Goal: Task Accomplishment & Management: Use online tool/utility

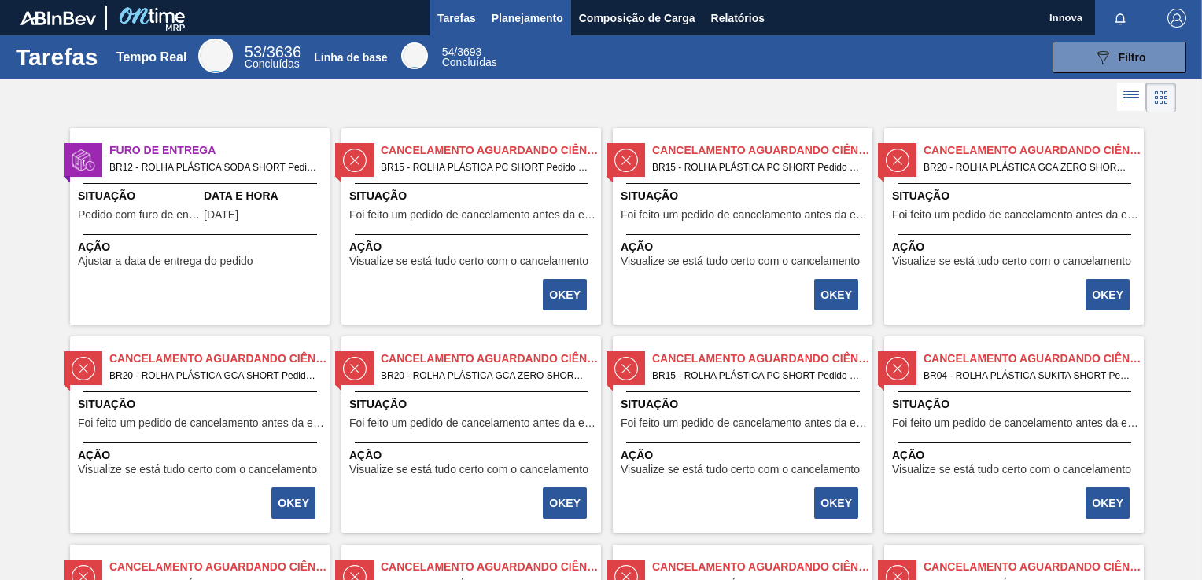
click at [537, 31] on button "Planejamento" at bounding box center [527, 17] width 87 height 35
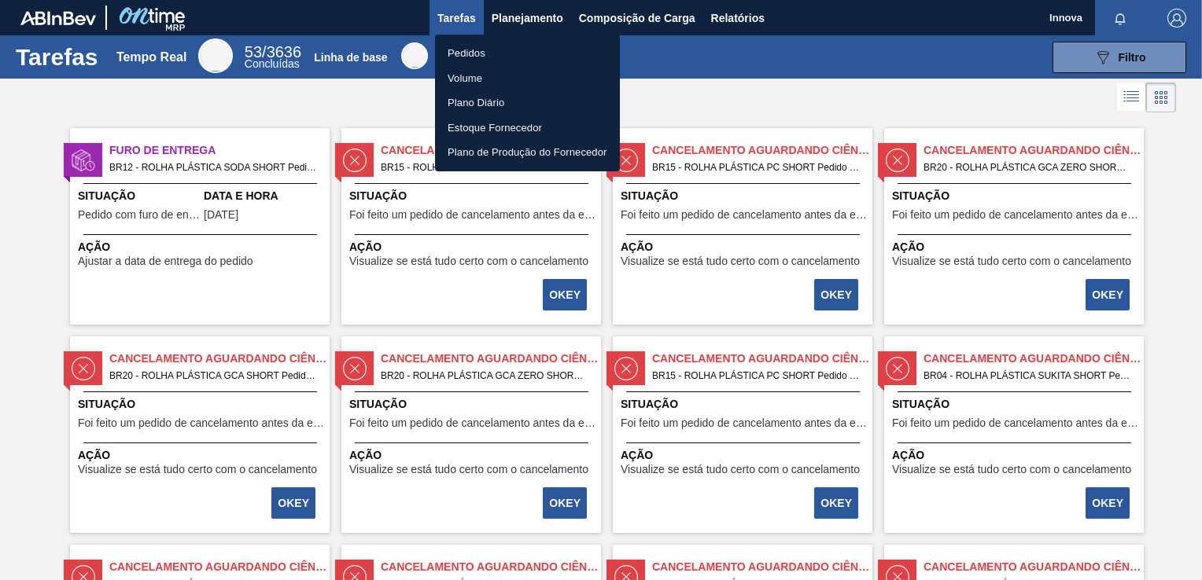
click at [481, 54] on li "Pedidos" at bounding box center [527, 53] width 185 height 25
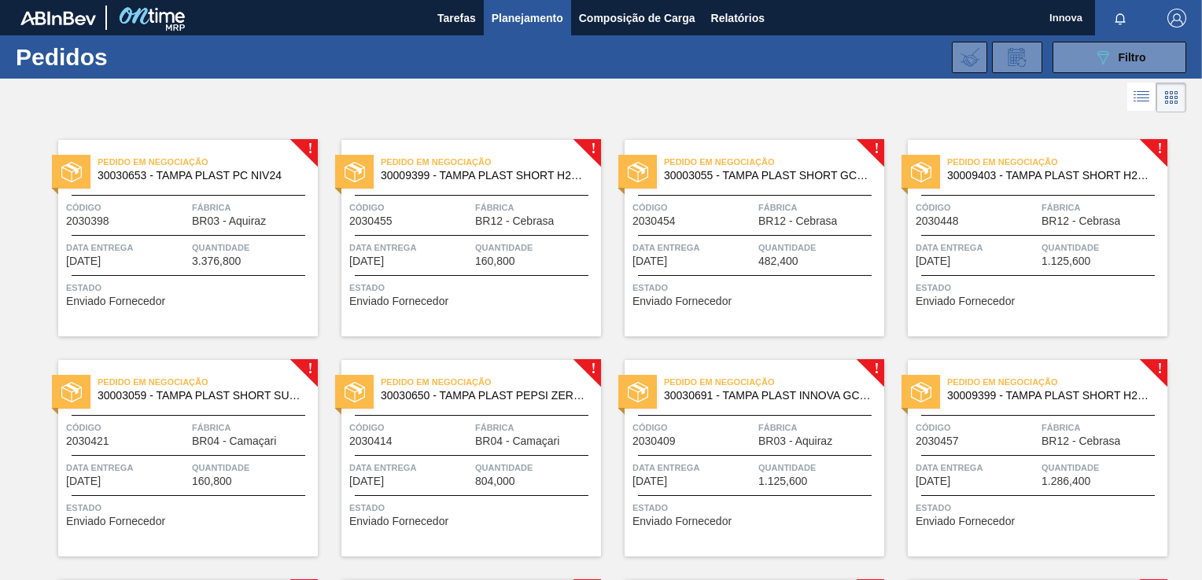
click at [226, 198] on div "Pedido em Negociação 30030653 - TAMPA PLAST PC NIV24 Código 2030398 Fábrica BR0…" at bounding box center [188, 238] width 260 height 197
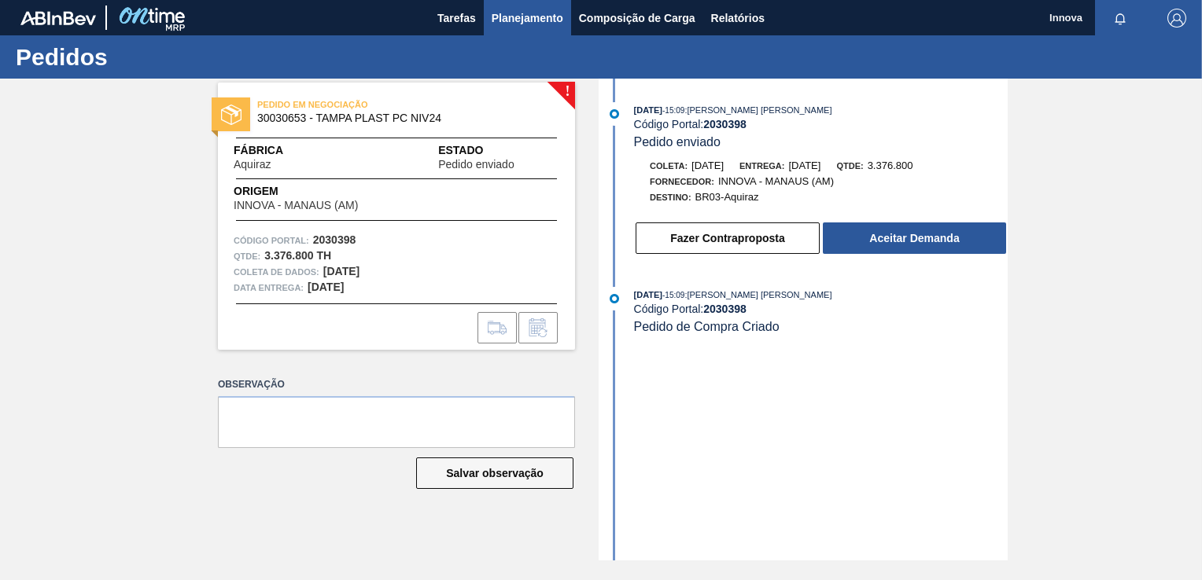
click at [548, 19] on span "Planejamento" at bounding box center [528, 18] width 72 height 19
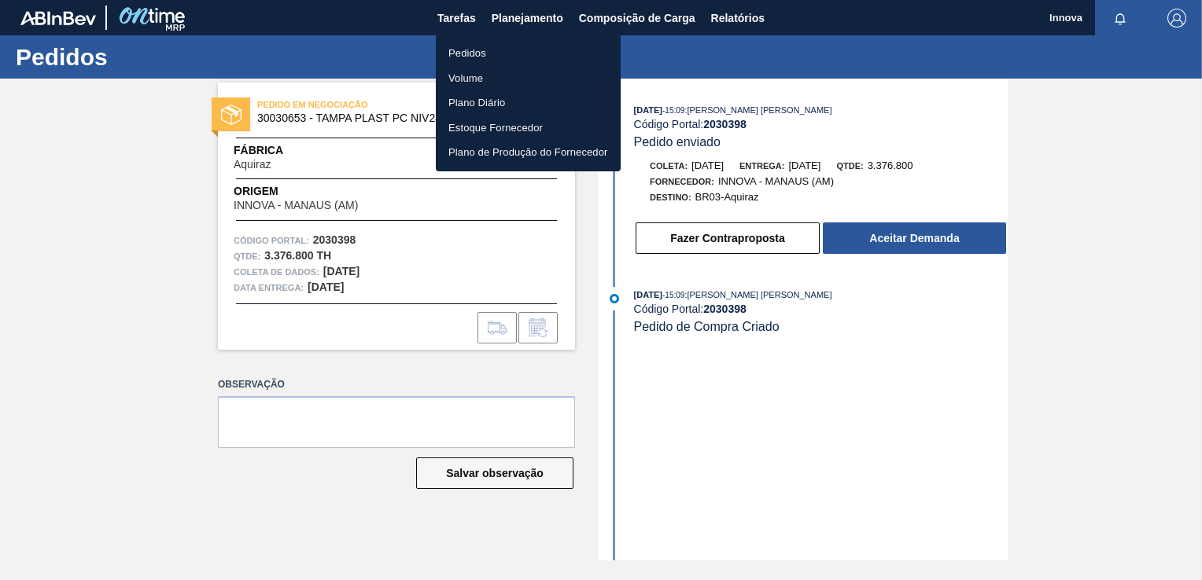
click at [486, 52] on li "Pedidos" at bounding box center [528, 53] width 185 height 25
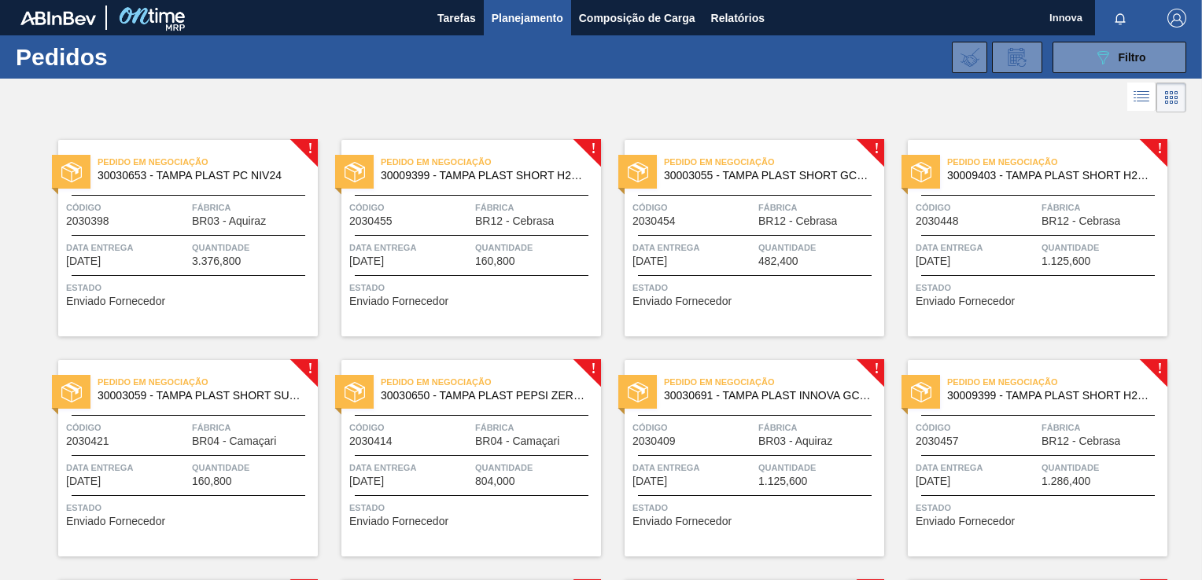
click at [452, 224] on div "Código 2030455" at bounding box center [410, 214] width 122 height 28
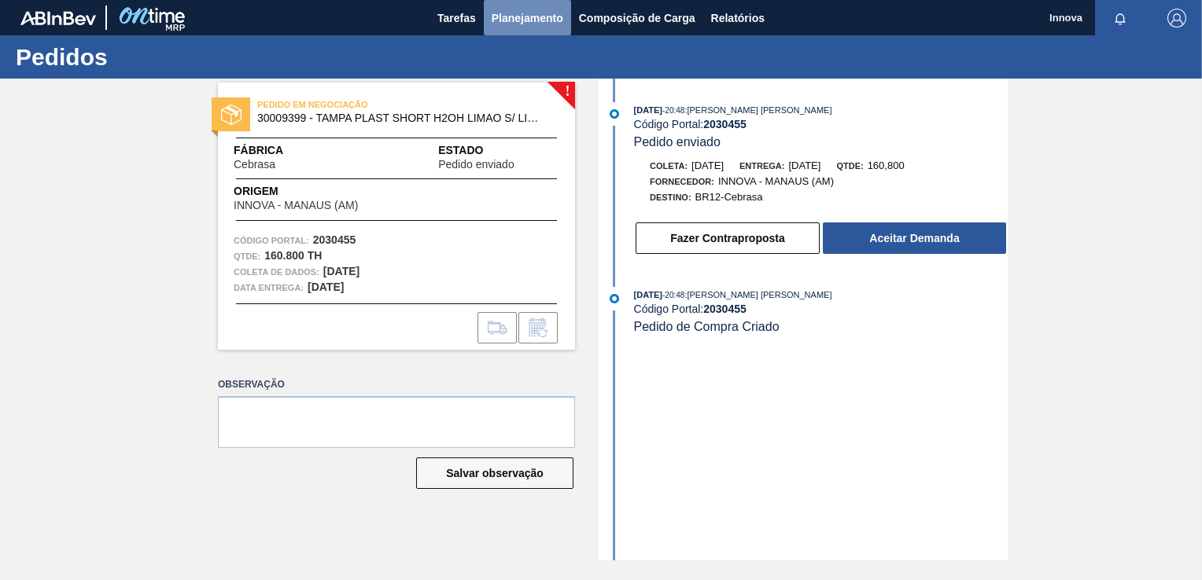
click at [519, 11] on span "Planejamento" at bounding box center [528, 18] width 72 height 19
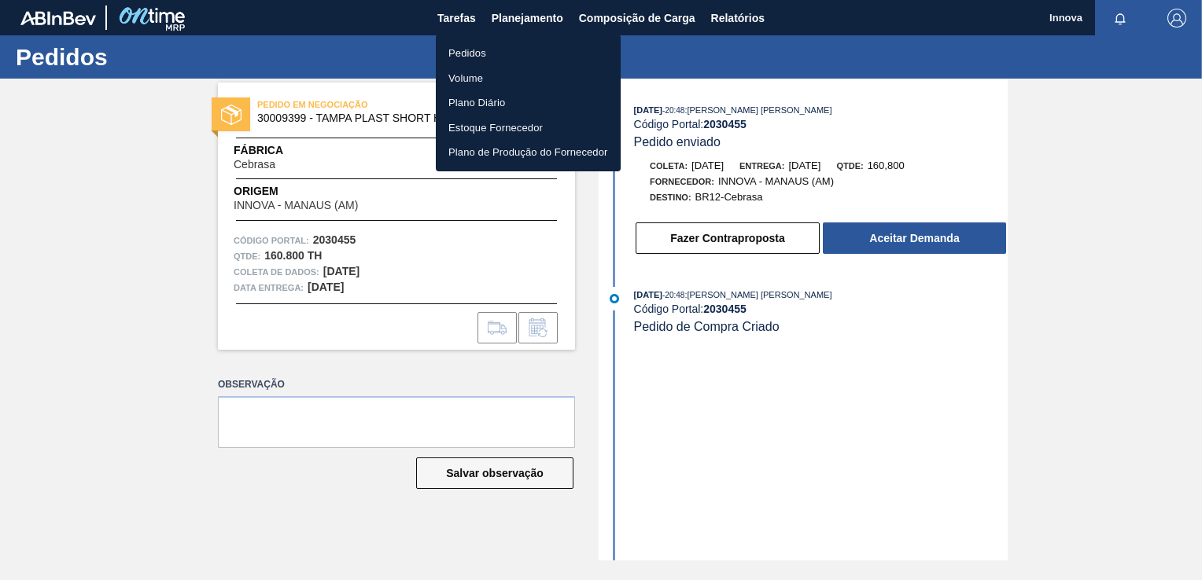
click at [471, 48] on li "Pedidos" at bounding box center [528, 53] width 185 height 25
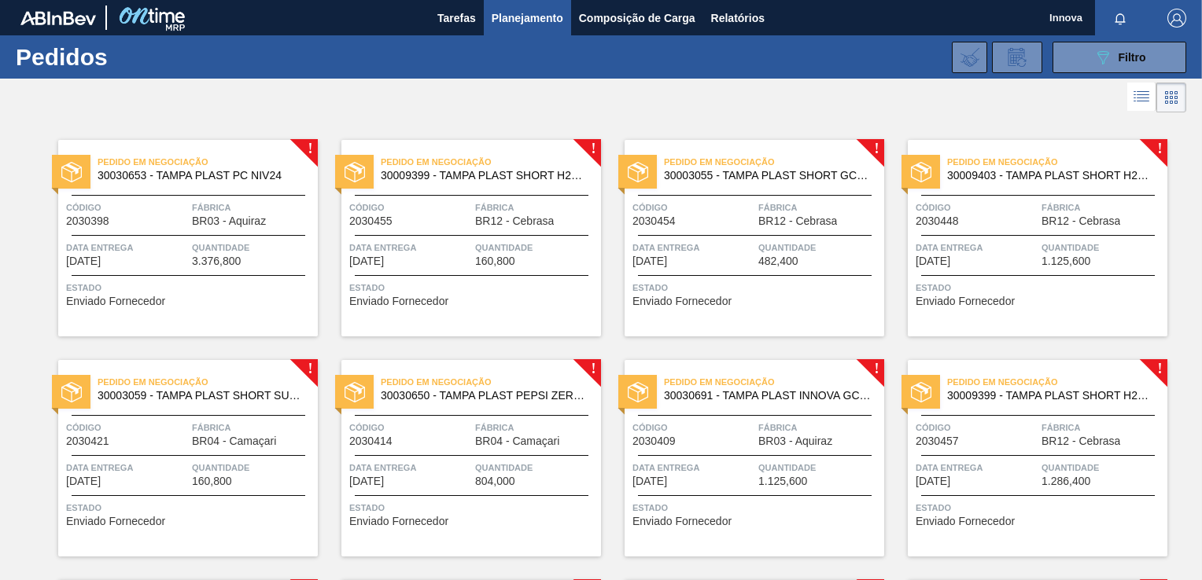
click at [448, 250] on span "Data entrega" at bounding box center [410, 248] width 122 height 16
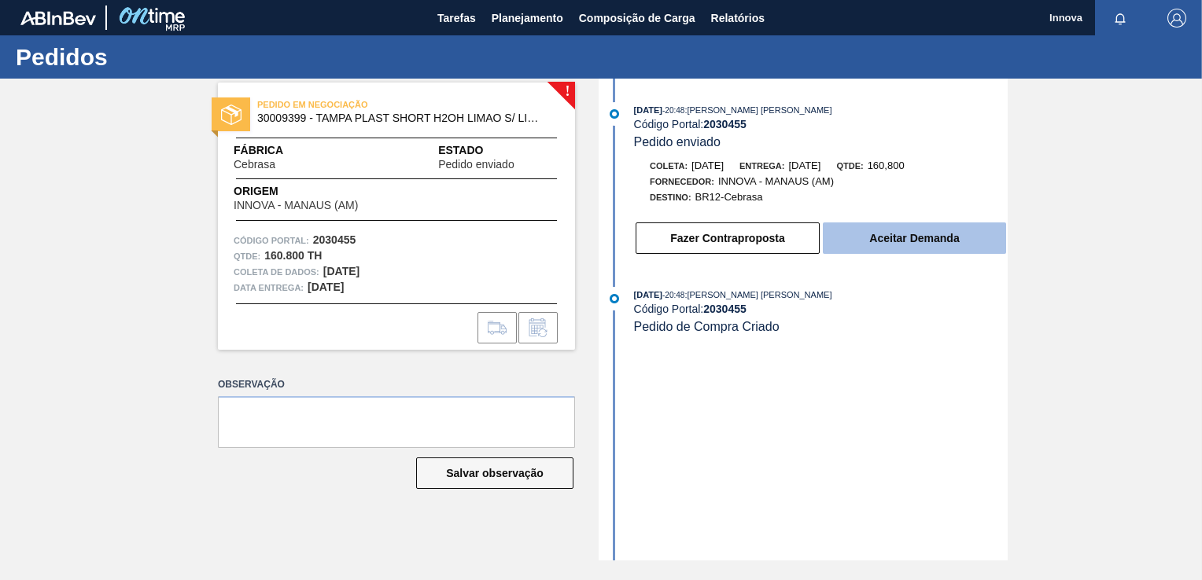
click at [921, 241] on button "Aceitar Demanda" at bounding box center [914, 238] width 183 height 31
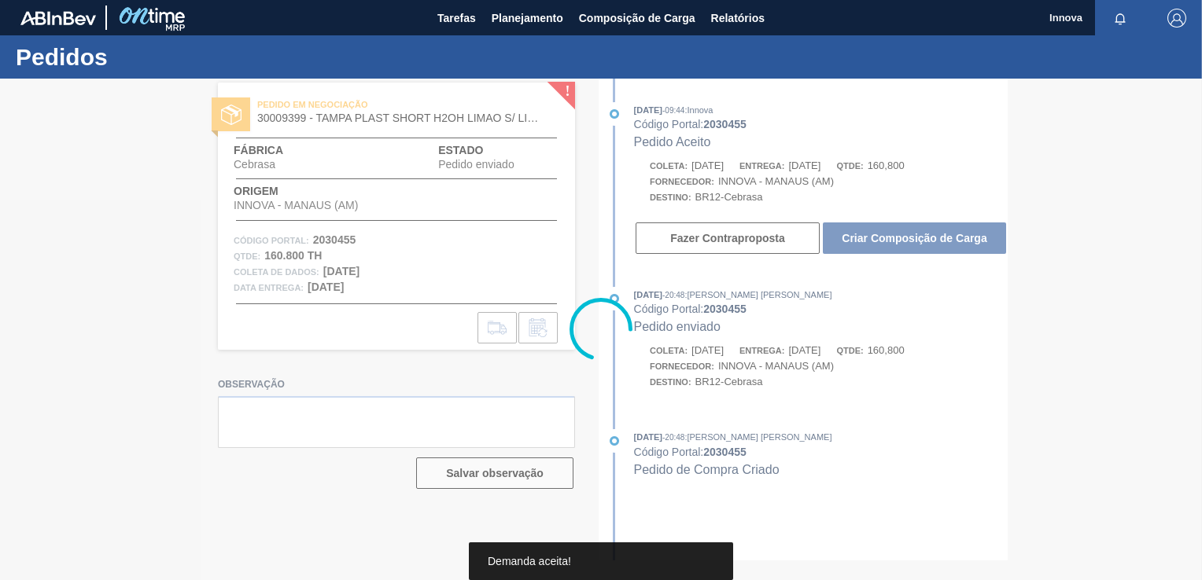
click at [920, 241] on div at bounding box center [601, 330] width 1202 height 502
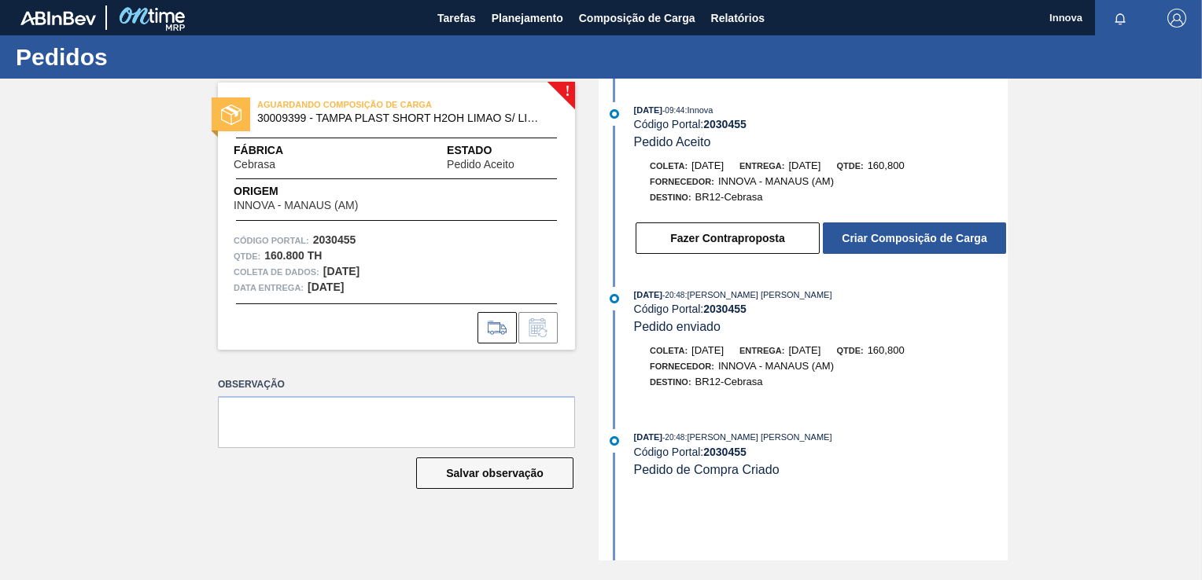
click at [920, 241] on button "Criar Composição de Carga" at bounding box center [914, 238] width 183 height 31
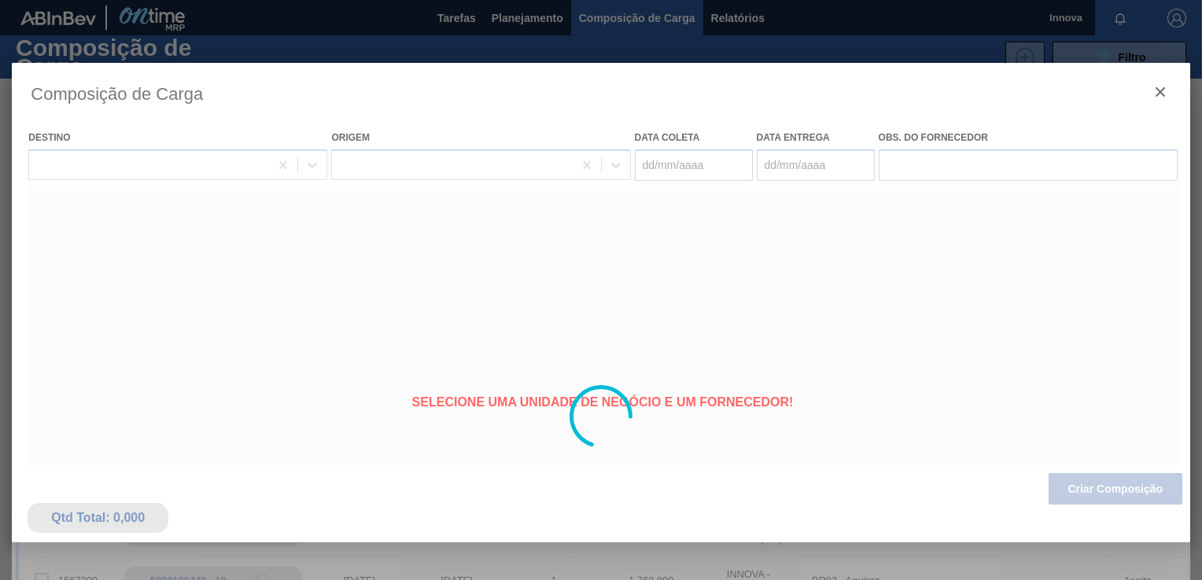
type coleta "[DATE]"
type entrega "[DATE]"
click at [1120, 488] on div at bounding box center [600, 417] width 1177 height 708
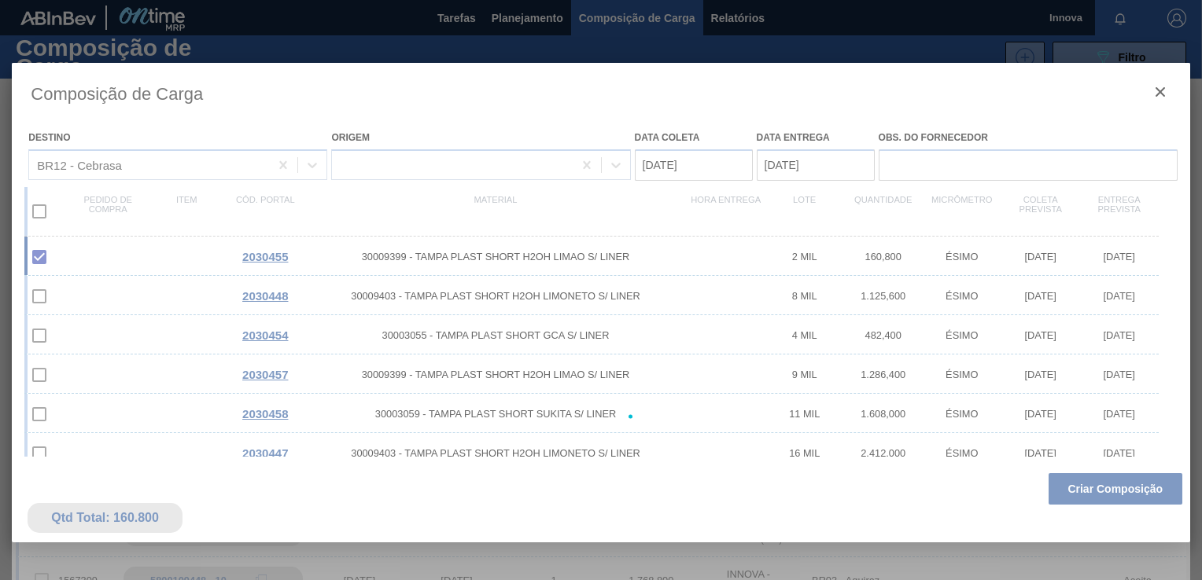
click at [1120, 486] on div at bounding box center [600, 417] width 1177 height 708
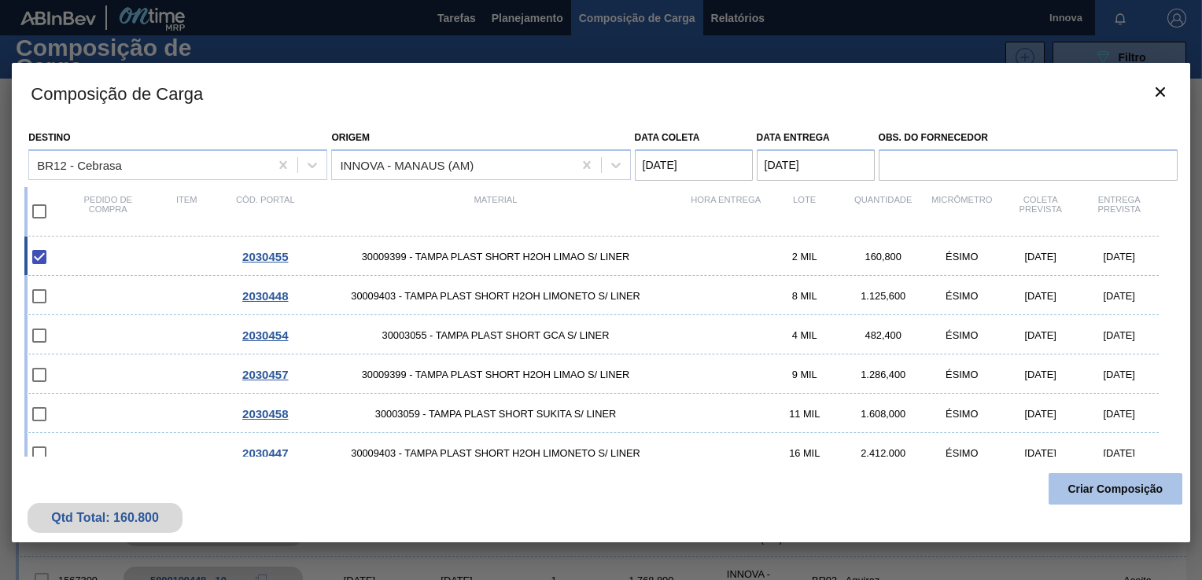
click at [1124, 490] on button "Criar Composição" at bounding box center [1115, 489] width 134 height 31
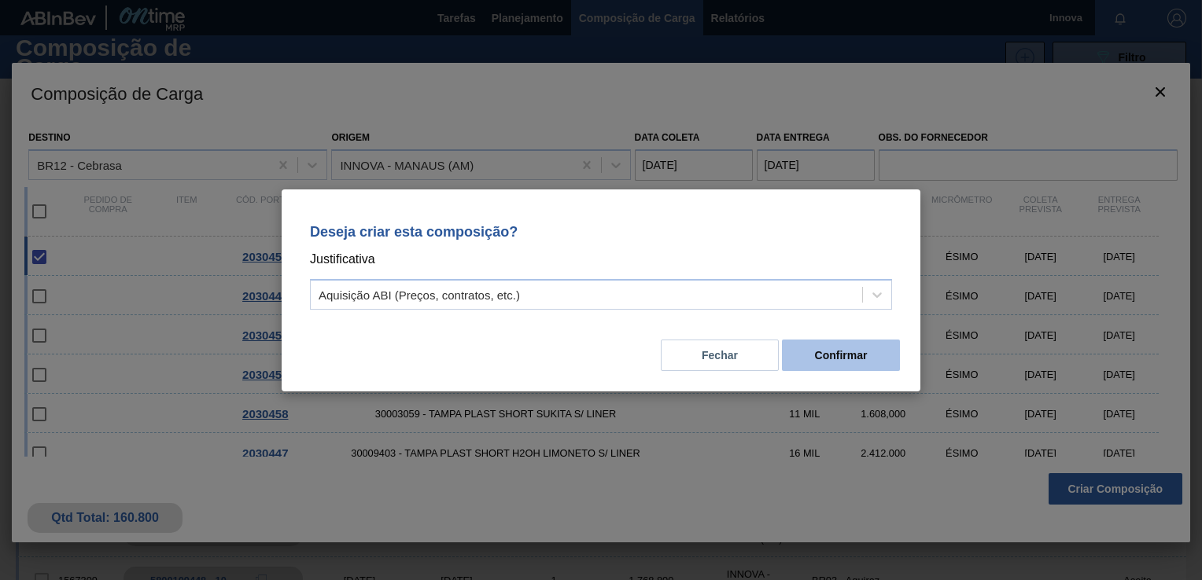
click at [849, 348] on button "Confirmar" at bounding box center [841, 355] width 118 height 31
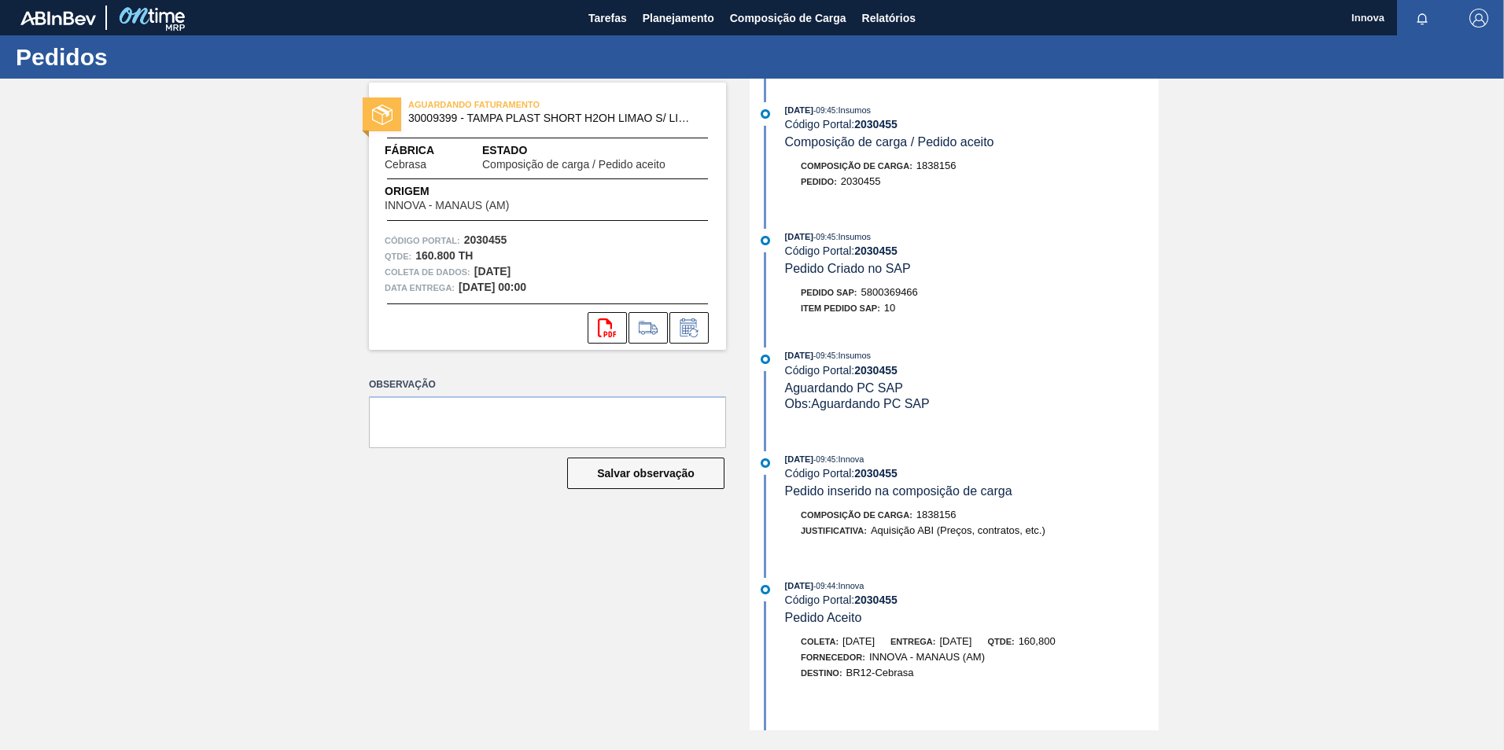
click at [884, 286] on div "Pedido SAP: 5800369466" at bounding box center [859, 293] width 117 height 16
copy span "5800369466"
click at [869, 252] on strong "2030455" at bounding box center [875, 251] width 43 height 13
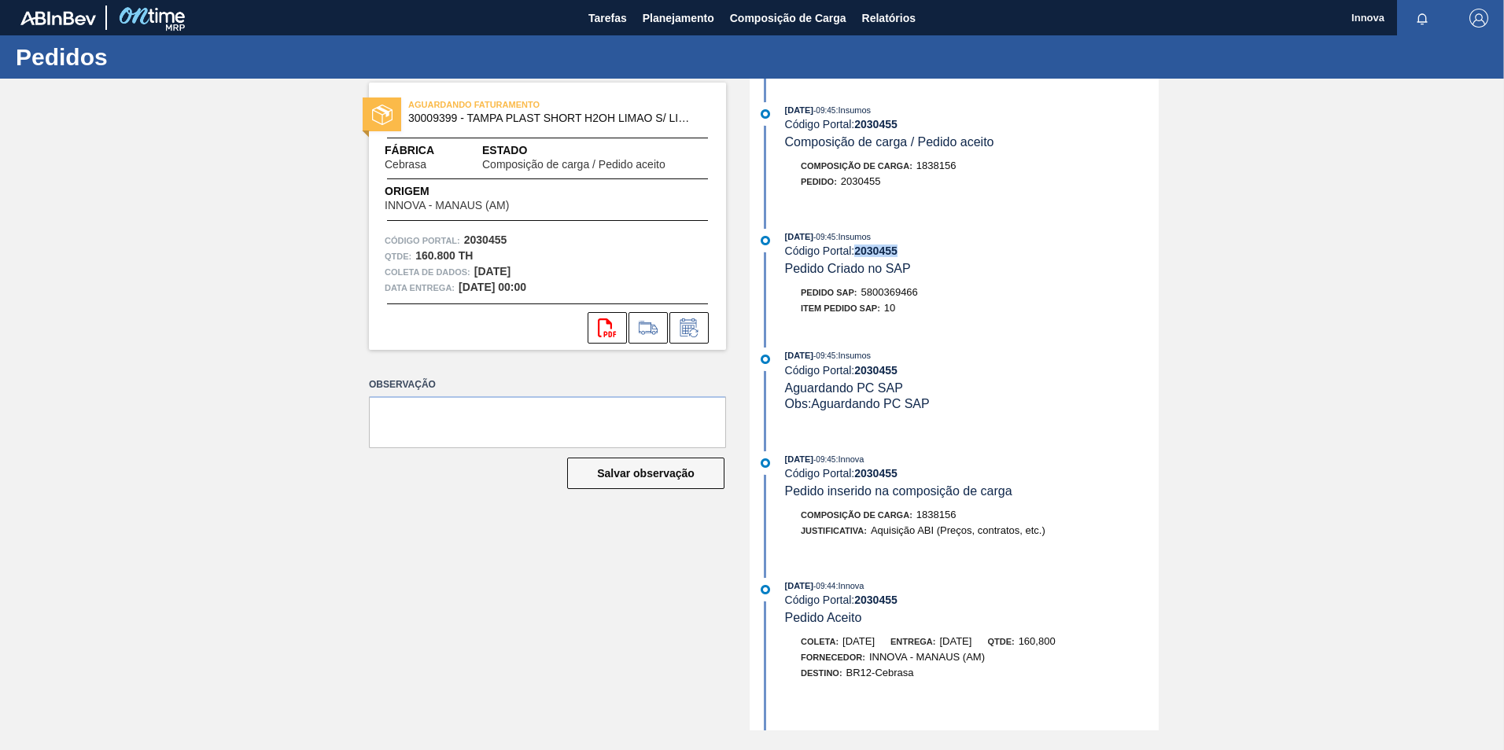
copy strong "2030455"
click at [709, 30] on button "Planejamento" at bounding box center [678, 17] width 87 height 35
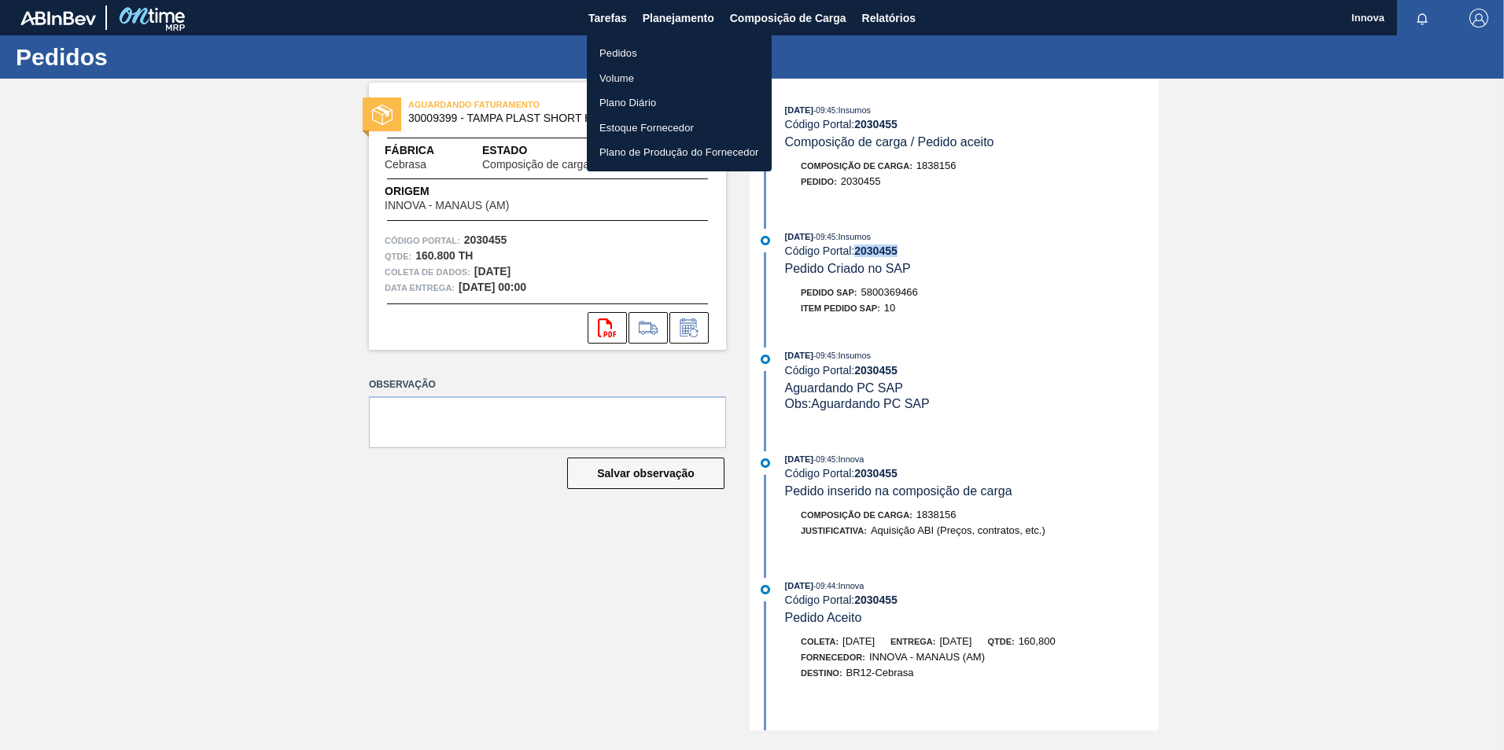
click at [604, 52] on li "Pedidos" at bounding box center [679, 53] width 185 height 25
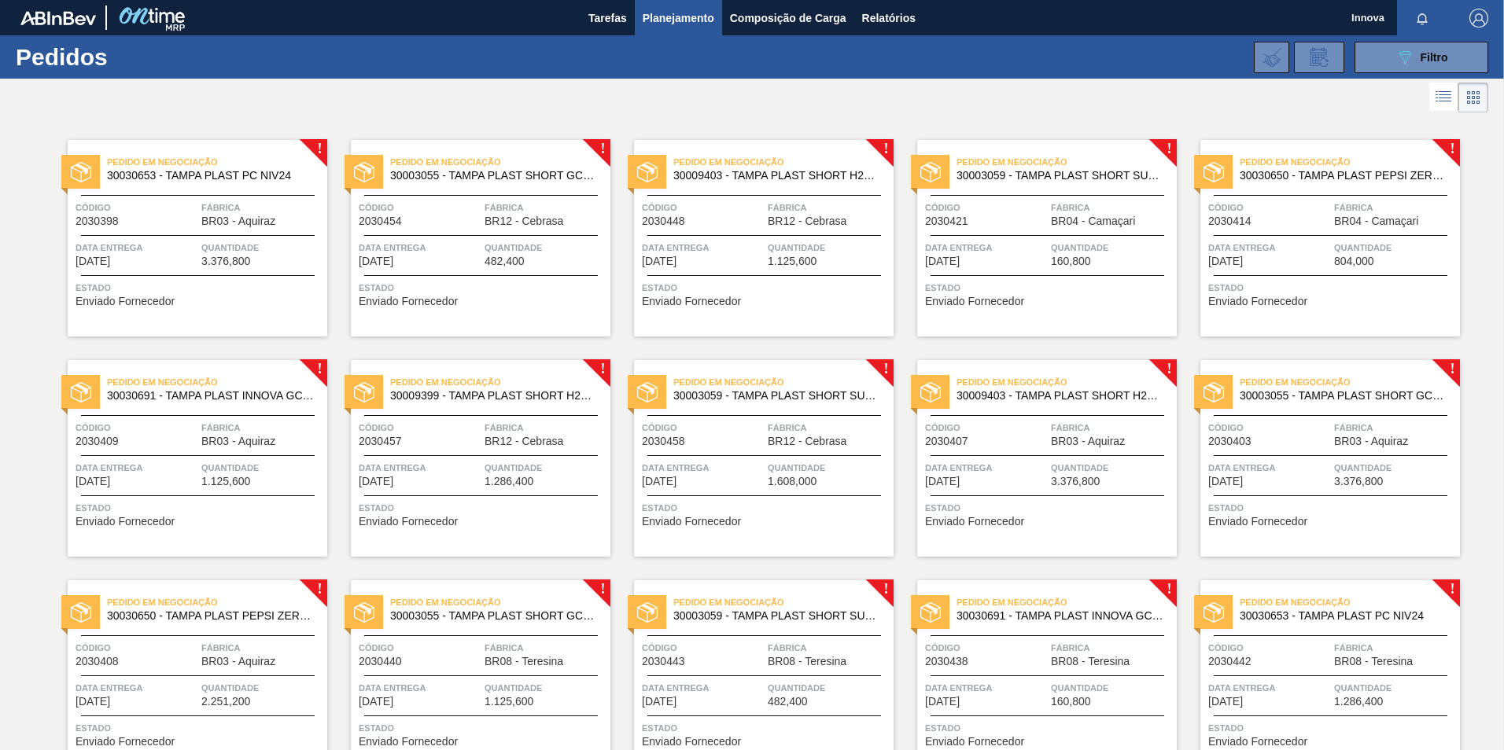
click at [510, 270] on div "Pedido em Negociação 30003055 - TAMPA PLAST SHORT GCA S/ LINER Código 2030454 F…" at bounding box center [481, 238] width 260 height 197
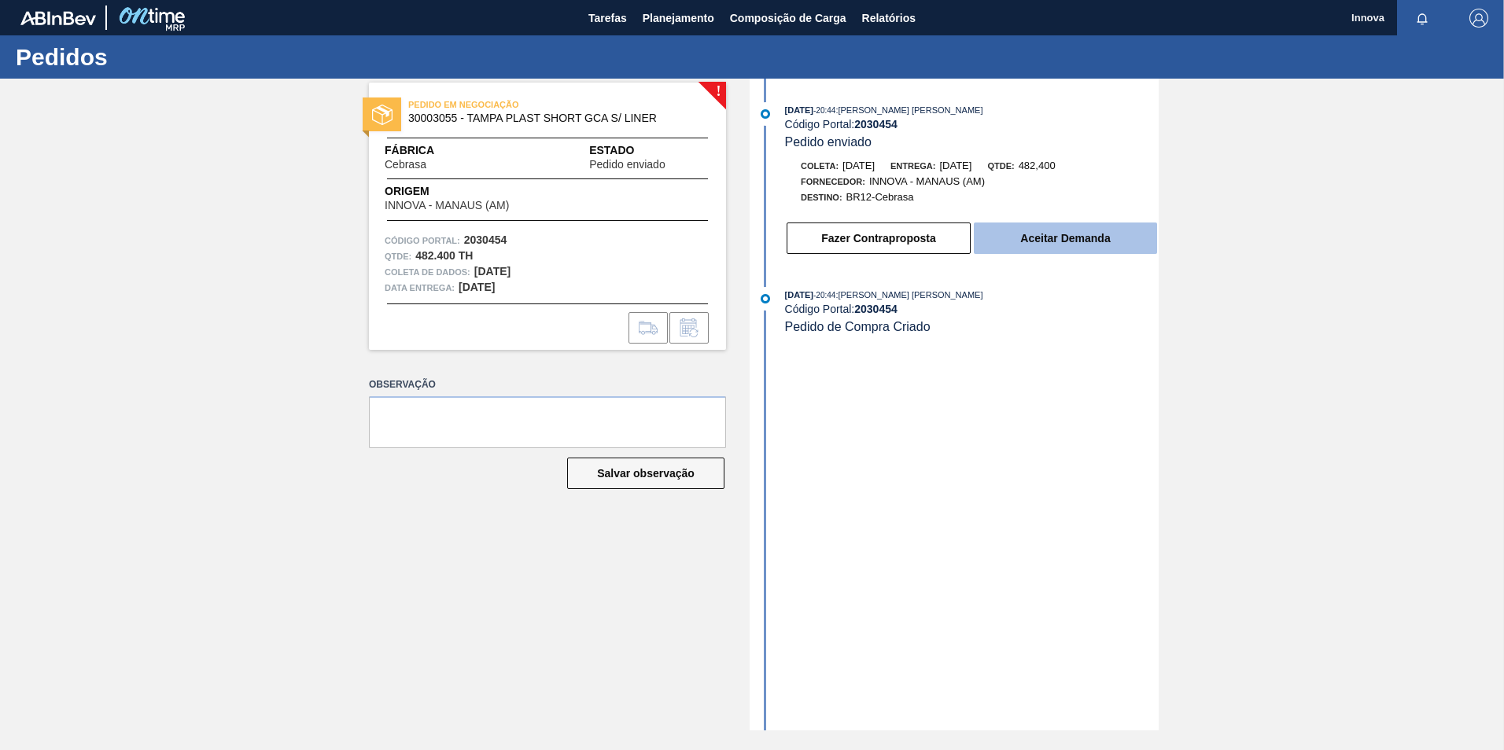
click at [1056, 234] on button "Aceitar Demanda" at bounding box center [1065, 238] width 183 height 31
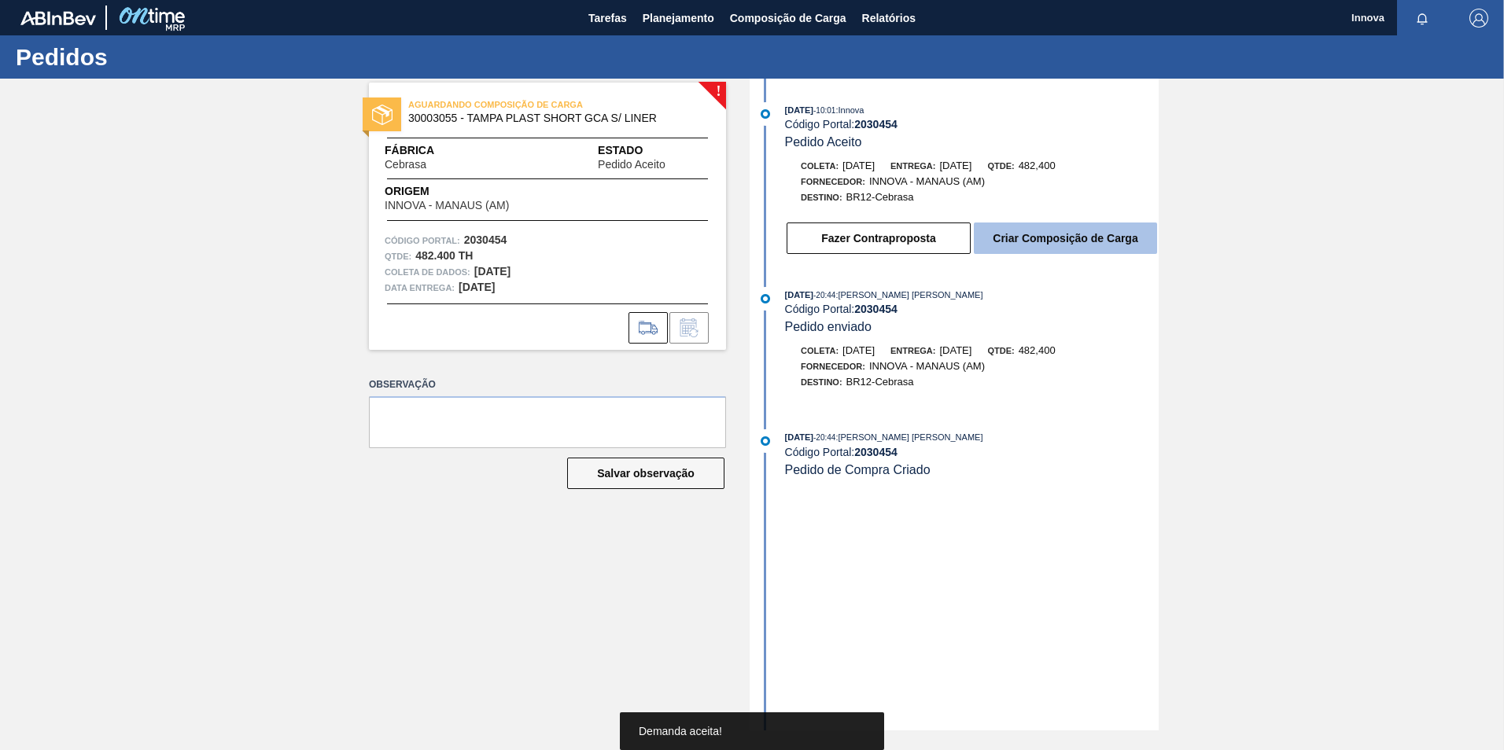
click at [1070, 238] on button "Criar Composição de Carga" at bounding box center [1065, 238] width 183 height 31
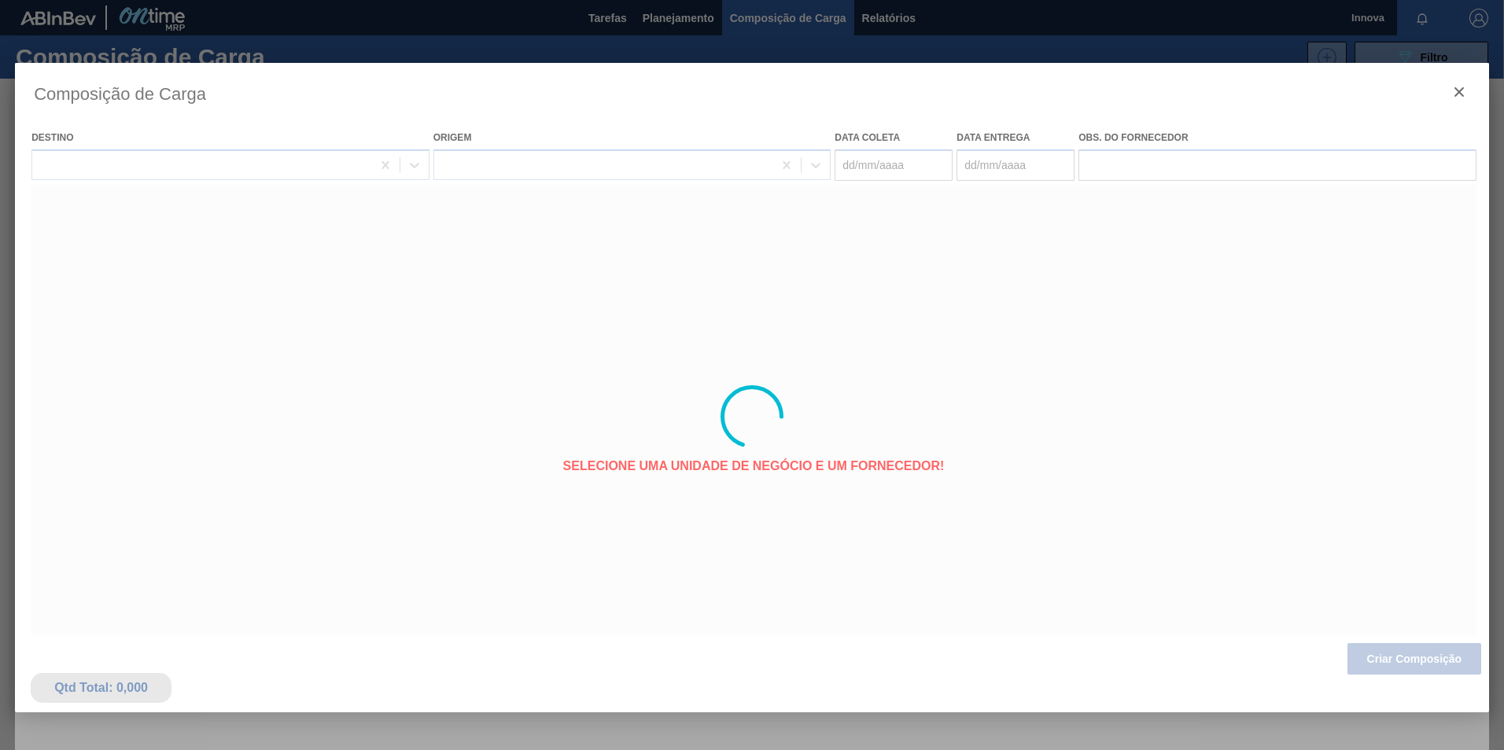
type coleta "[DATE]"
type entrega "[DATE]"
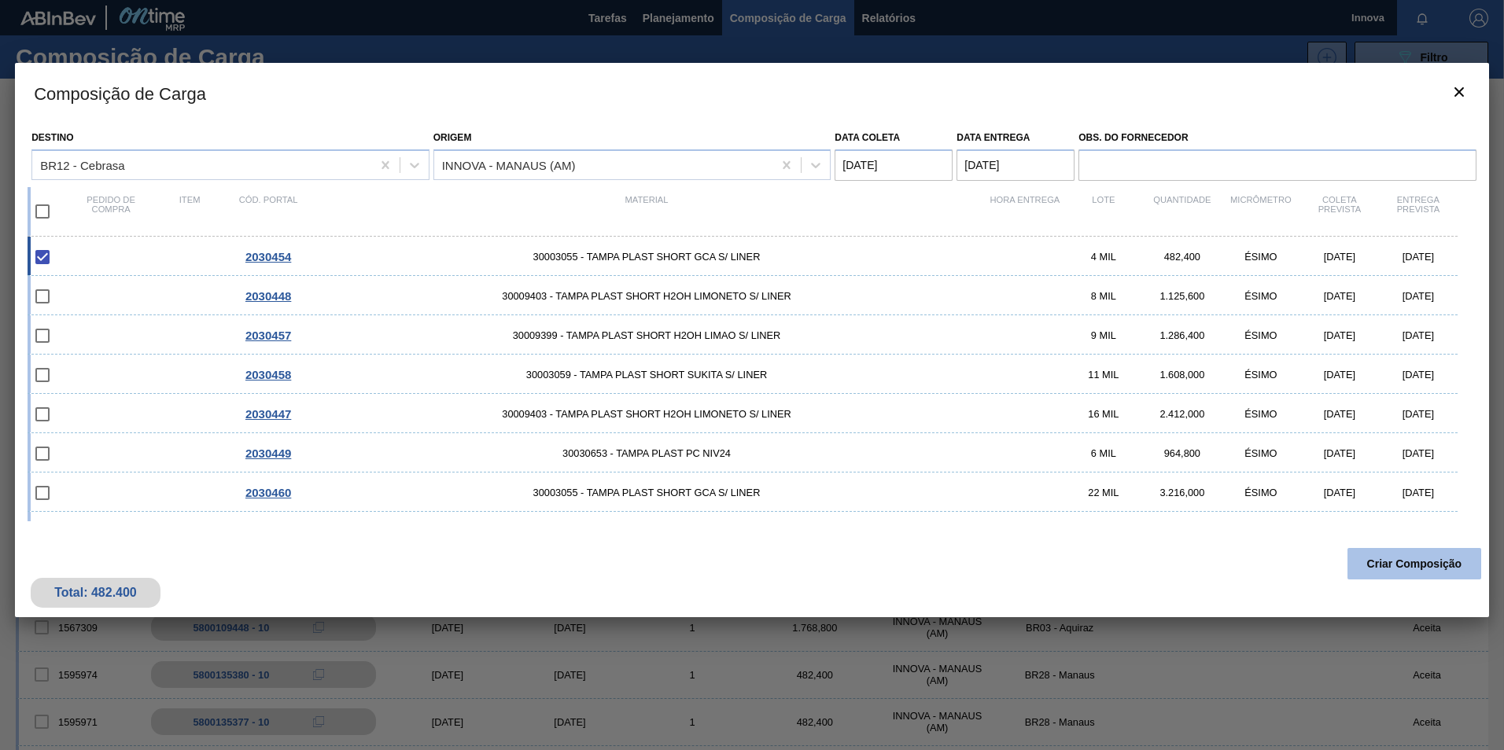
click at [1201, 569] on button "Criar Composição" at bounding box center [1414, 563] width 134 height 31
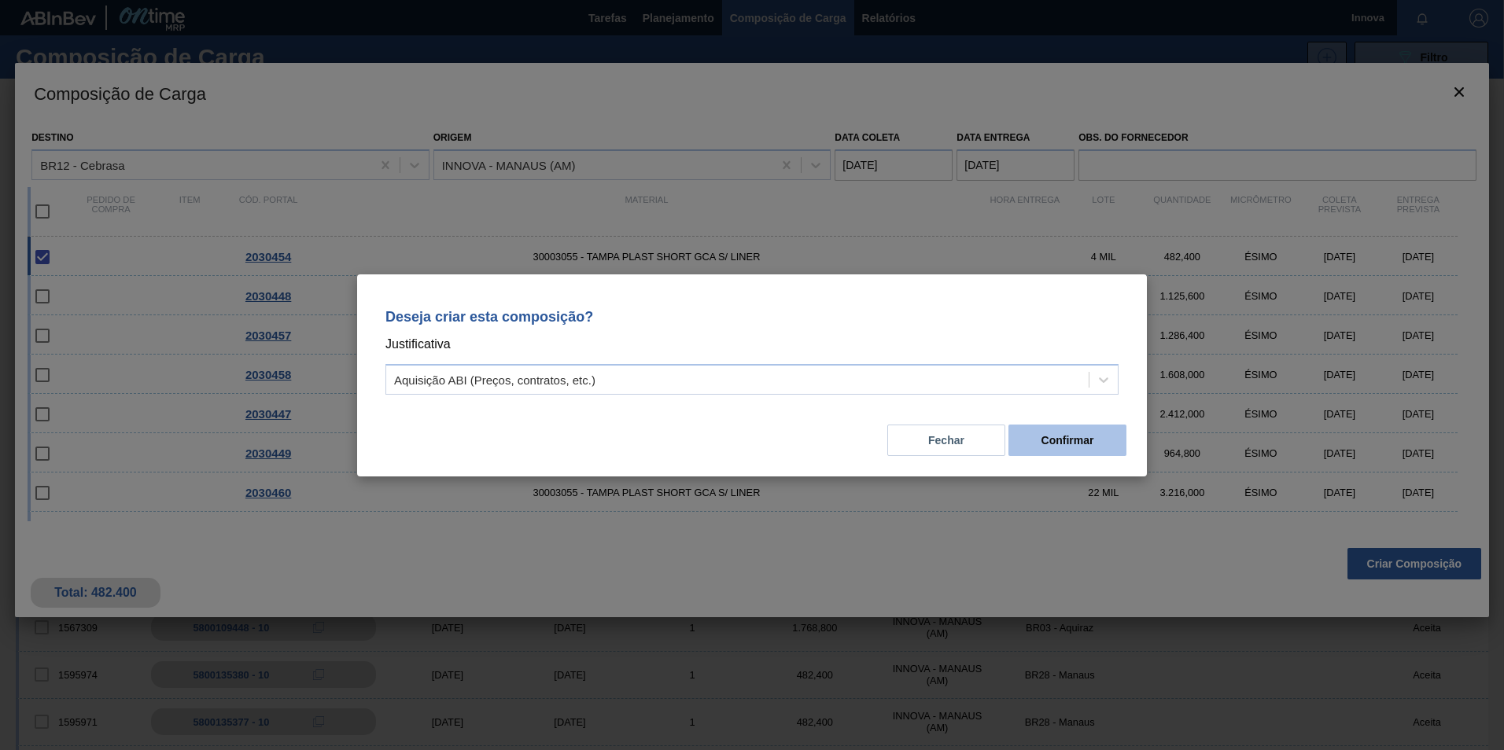
click at [1087, 440] on button "Confirmar" at bounding box center [1067, 440] width 118 height 31
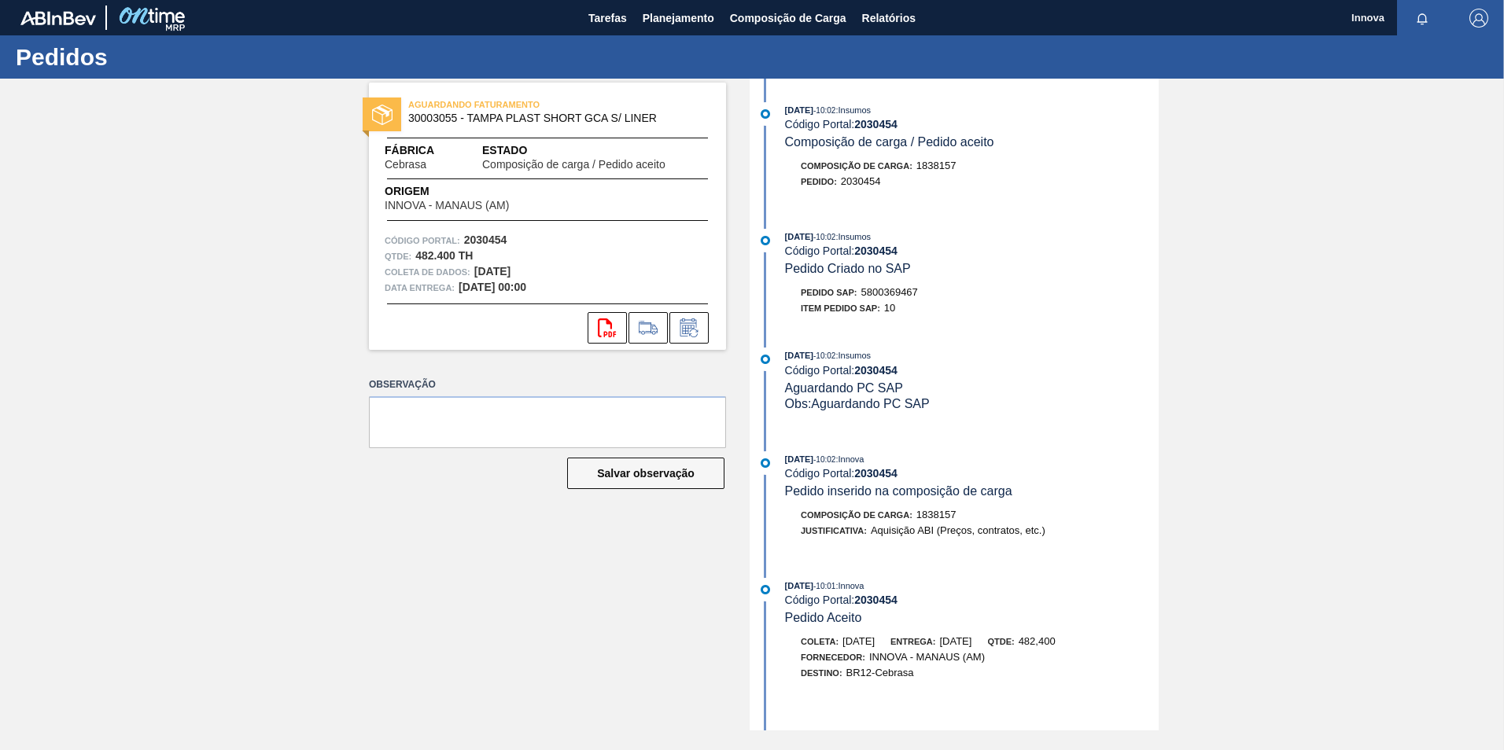
click at [876, 289] on span "5800369467" at bounding box center [889, 292] width 57 height 12
copy span "5800369467"
click at [879, 244] on div "15/09/2025 - 10:02 : Insumos" at bounding box center [972, 237] width 374 height 16
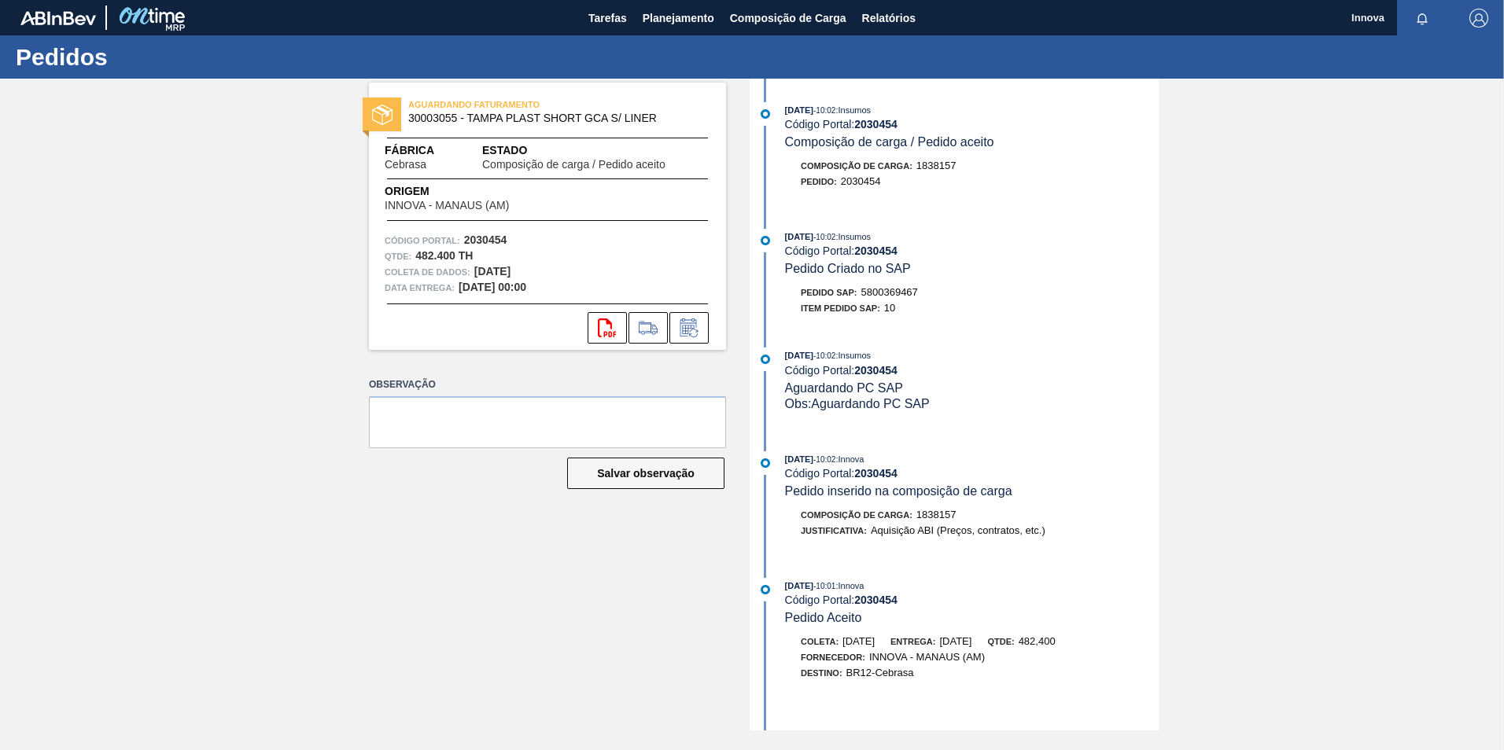
click at [879, 249] on strong "2030454" at bounding box center [875, 251] width 43 height 13
copy strong "2030454"
